Goal: Check status: Check status

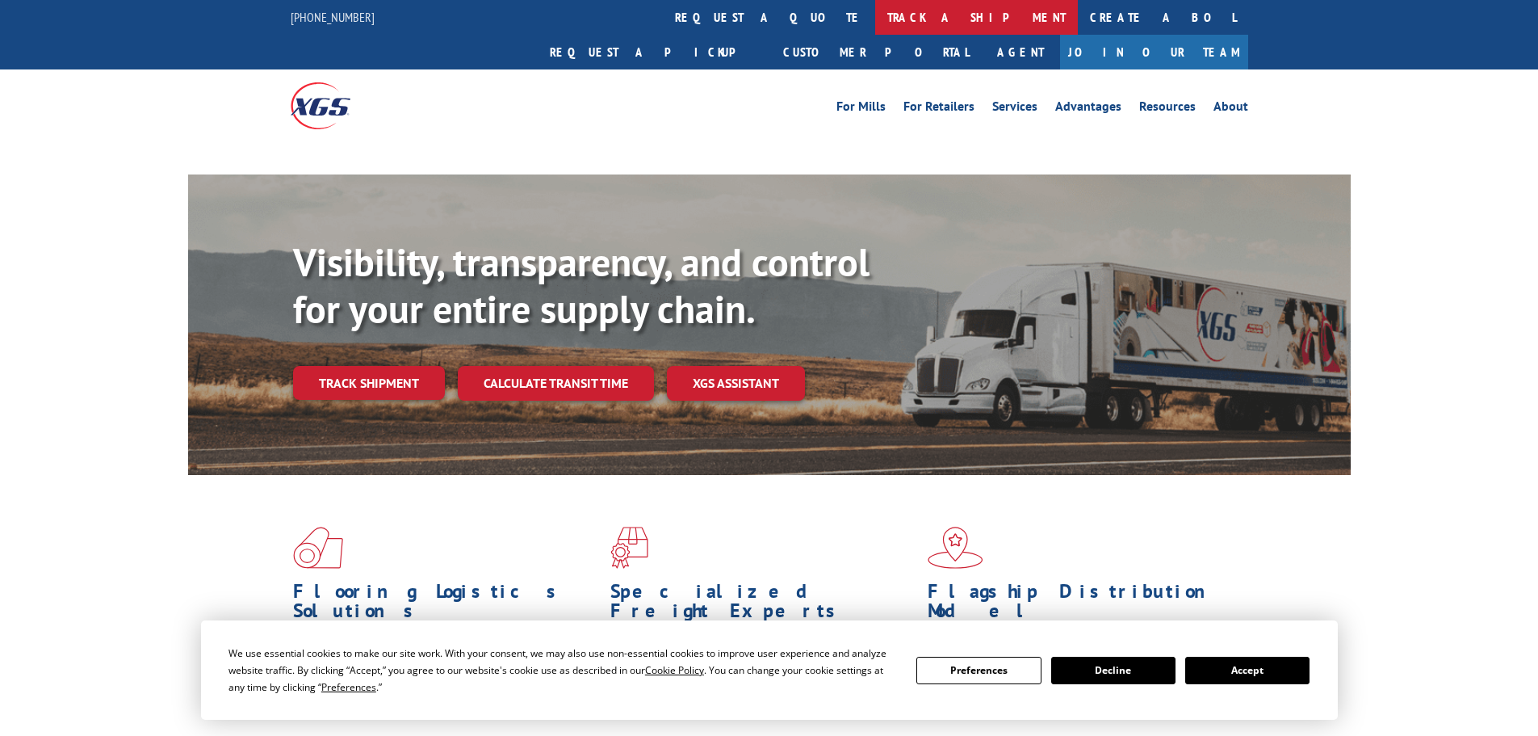
click at [875, 20] on link "track a shipment" at bounding box center [976, 17] width 203 height 35
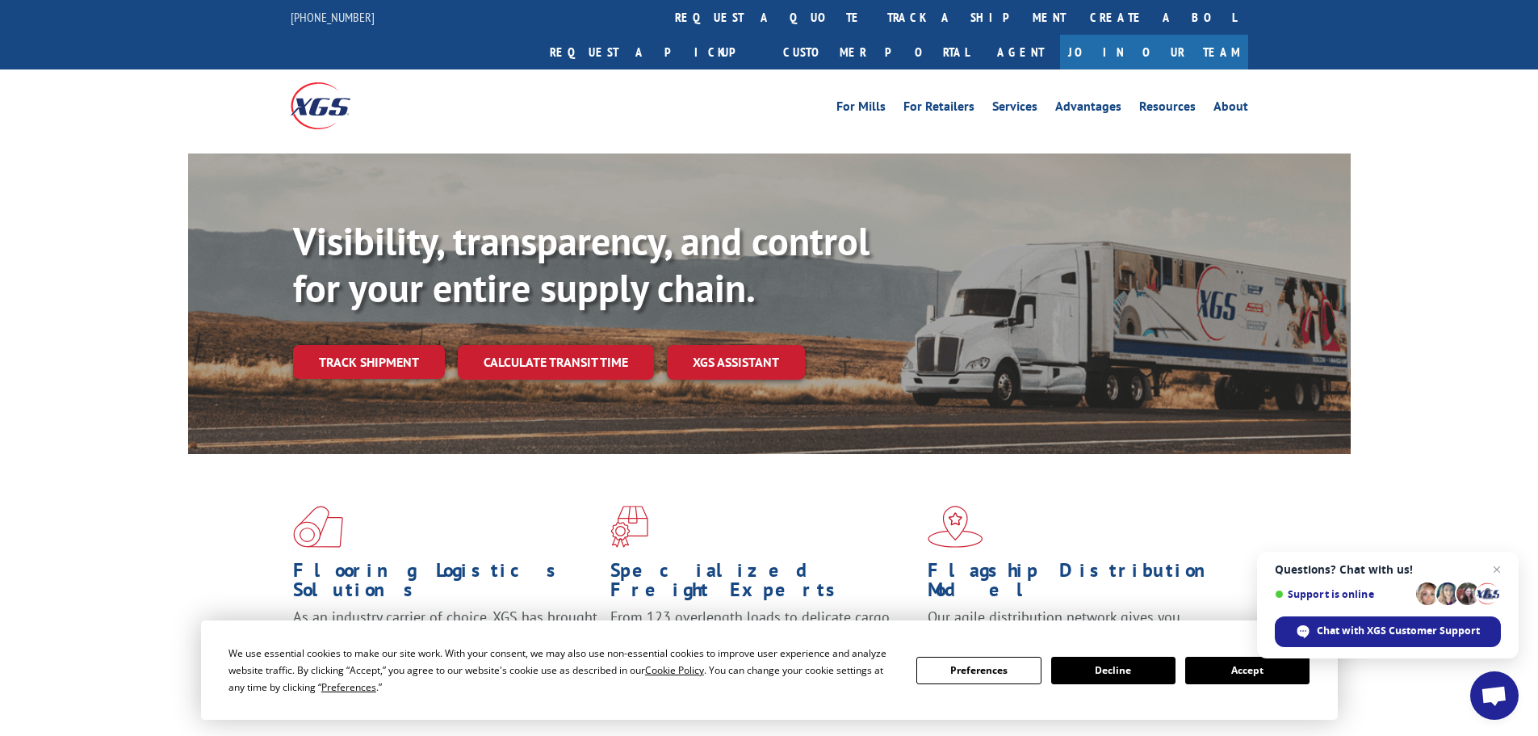
click at [1253, 673] on button "Accept" at bounding box center [1247, 670] width 124 height 27
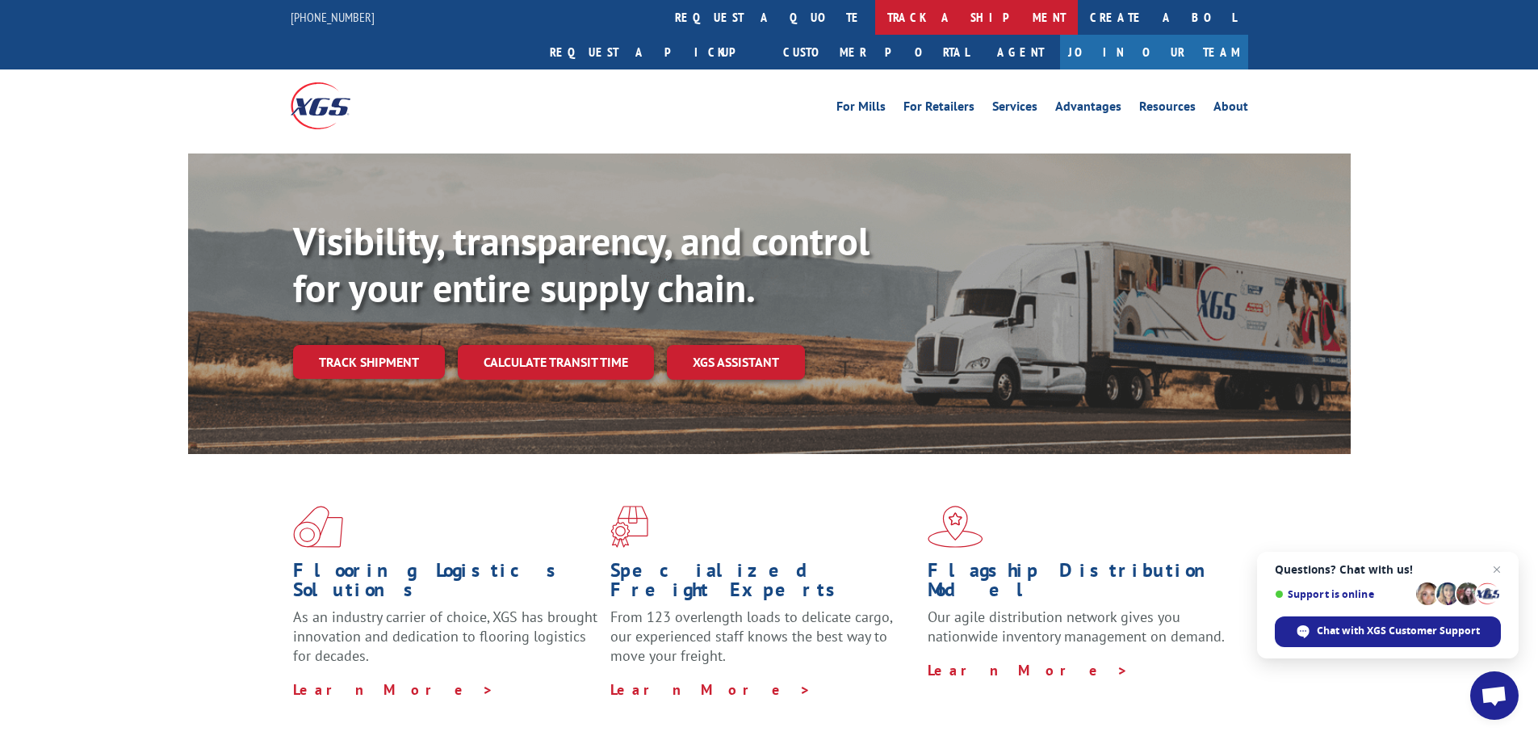
click at [875, 19] on link "track a shipment" at bounding box center [976, 17] width 203 height 35
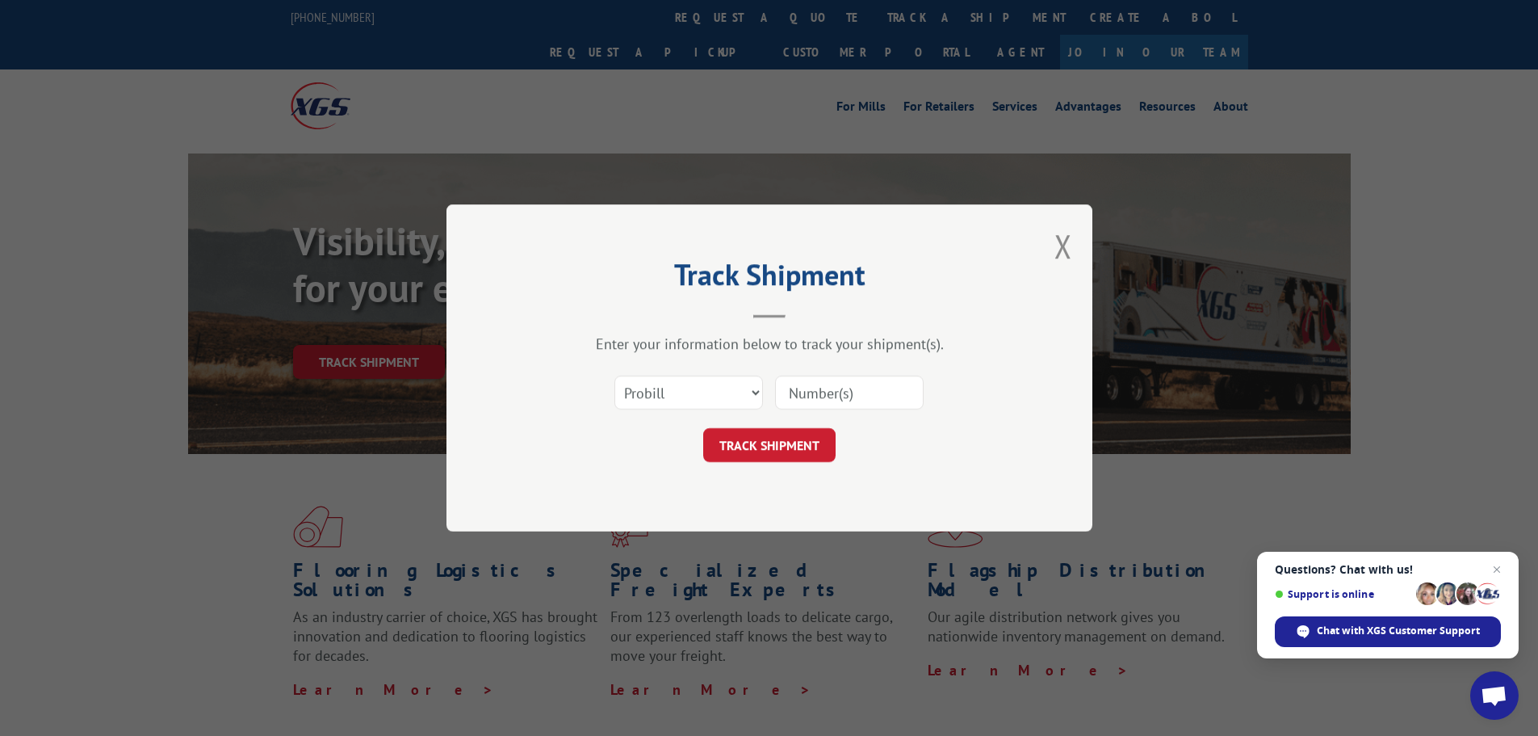
click at [799, 384] on input at bounding box center [849, 393] width 149 height 34
paste input "17521812"
type input "17521812"
click at [756, 448] on button "TRACK SHIPMENT" at bounding box center [769, 445] width 132 height 34
